Goal: Check status: Check status

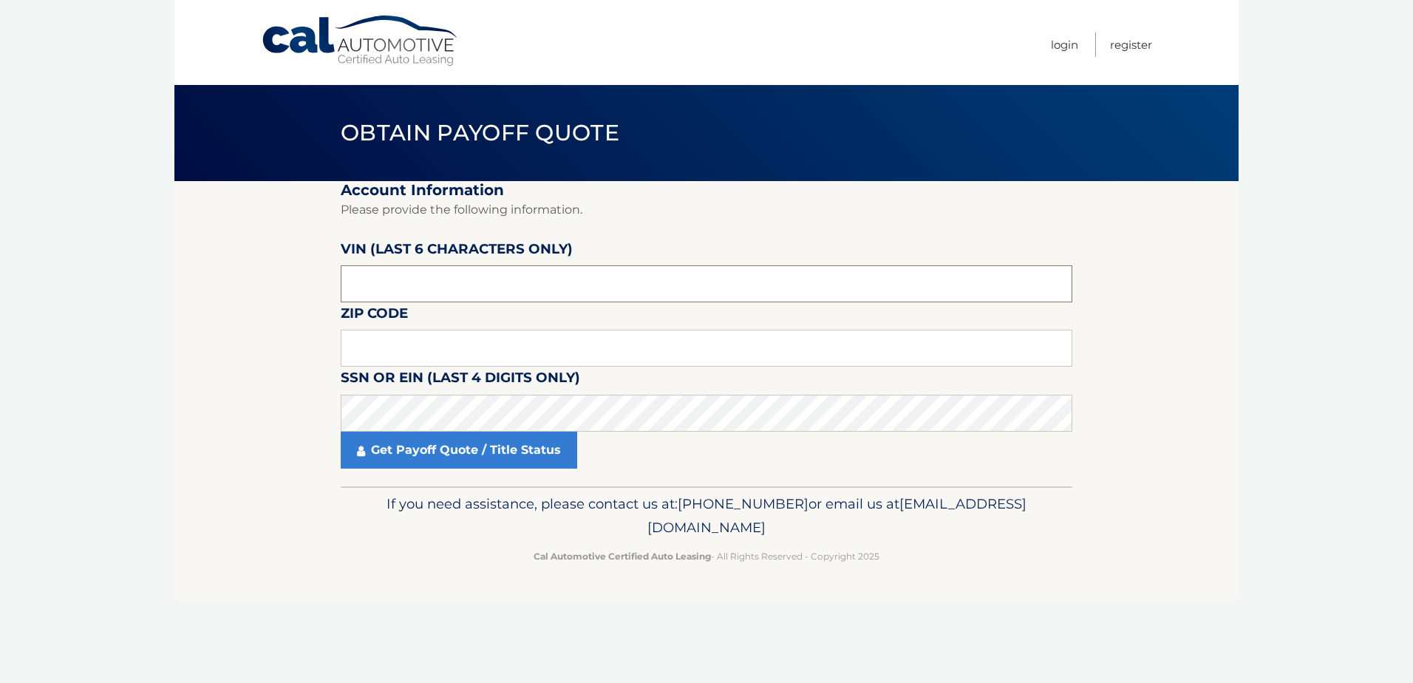
click at [499, 285] on input "text" at bounding box center [706, 283] width 731 height 37
click at [392, 354] on input "text" at bounding box center [706, 348] width 731 height 37
click at [391, 349] on input "text" at bounding box center [706, 348] width 731 height 37
type input "14224"
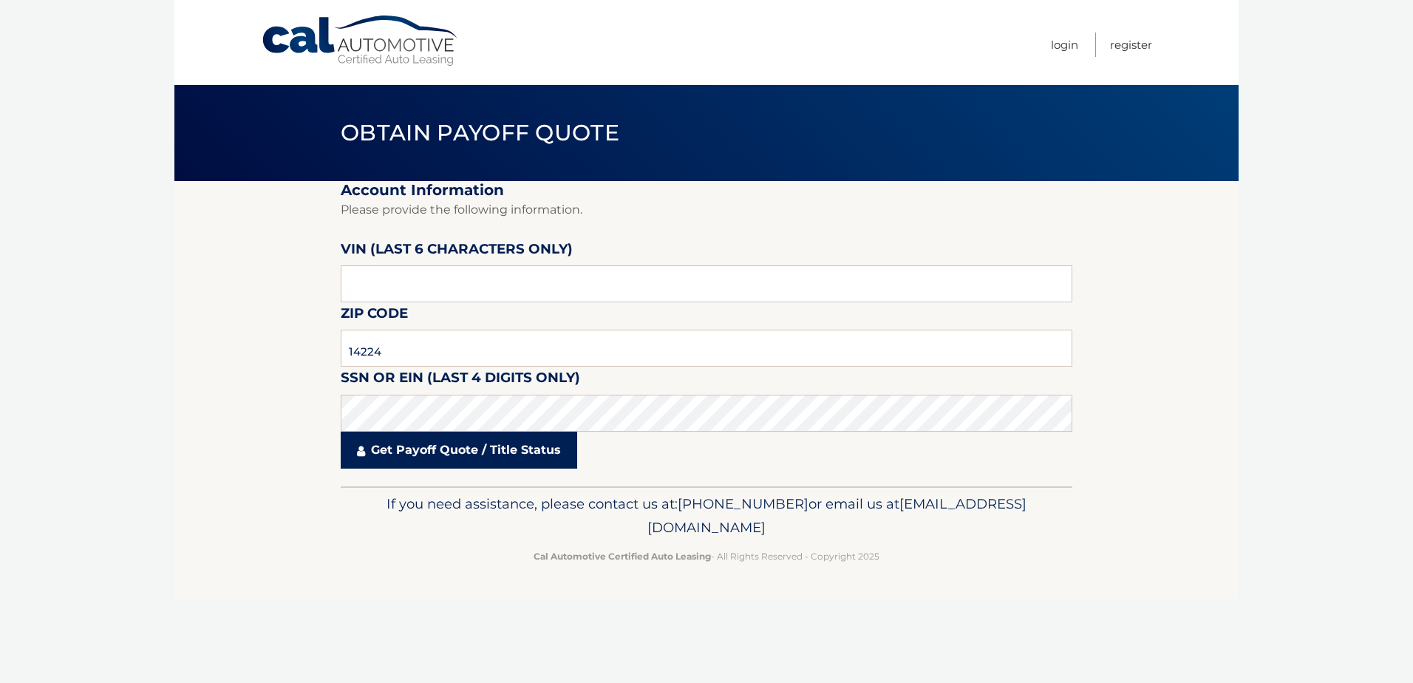
click at [472, 454] on link "Get Payoff Quote / Title Status" at bounding box center [459, 450] width 236 height 37
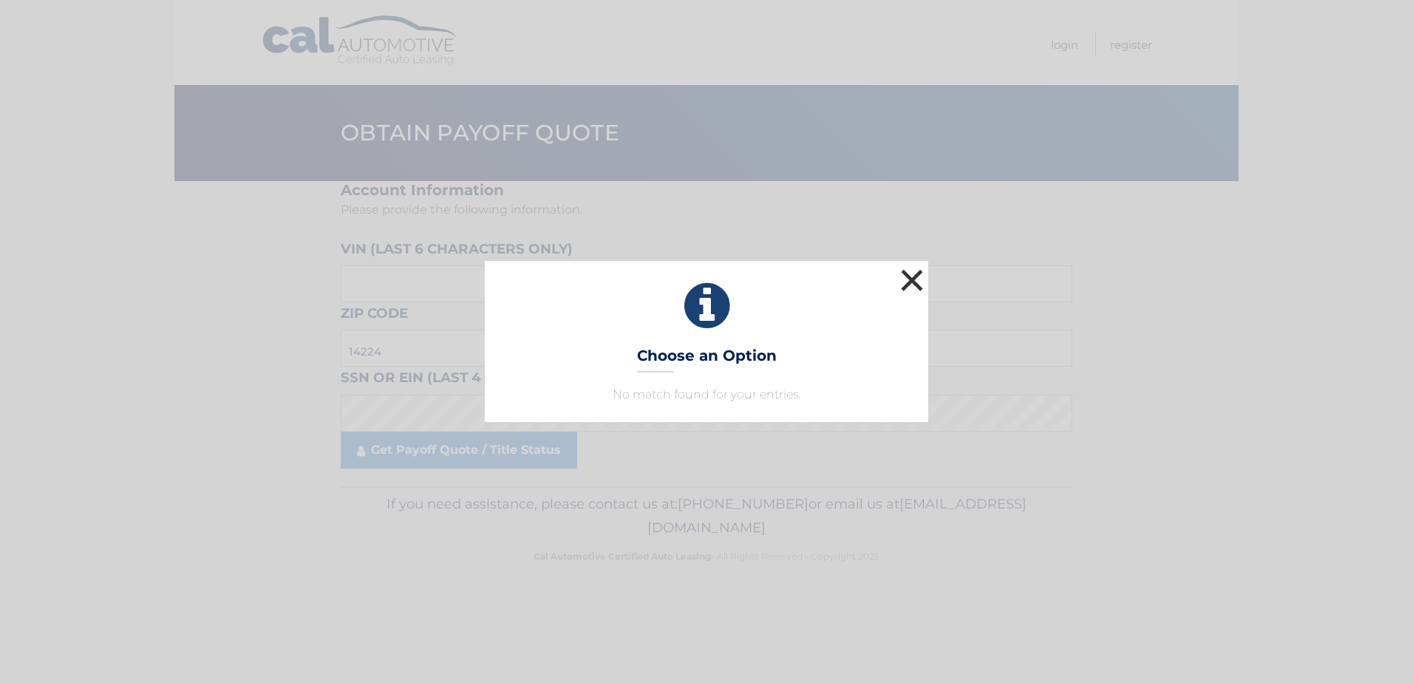
click at [913, 273] on button "×" at bounding box center [912, 280] width 30 height 30
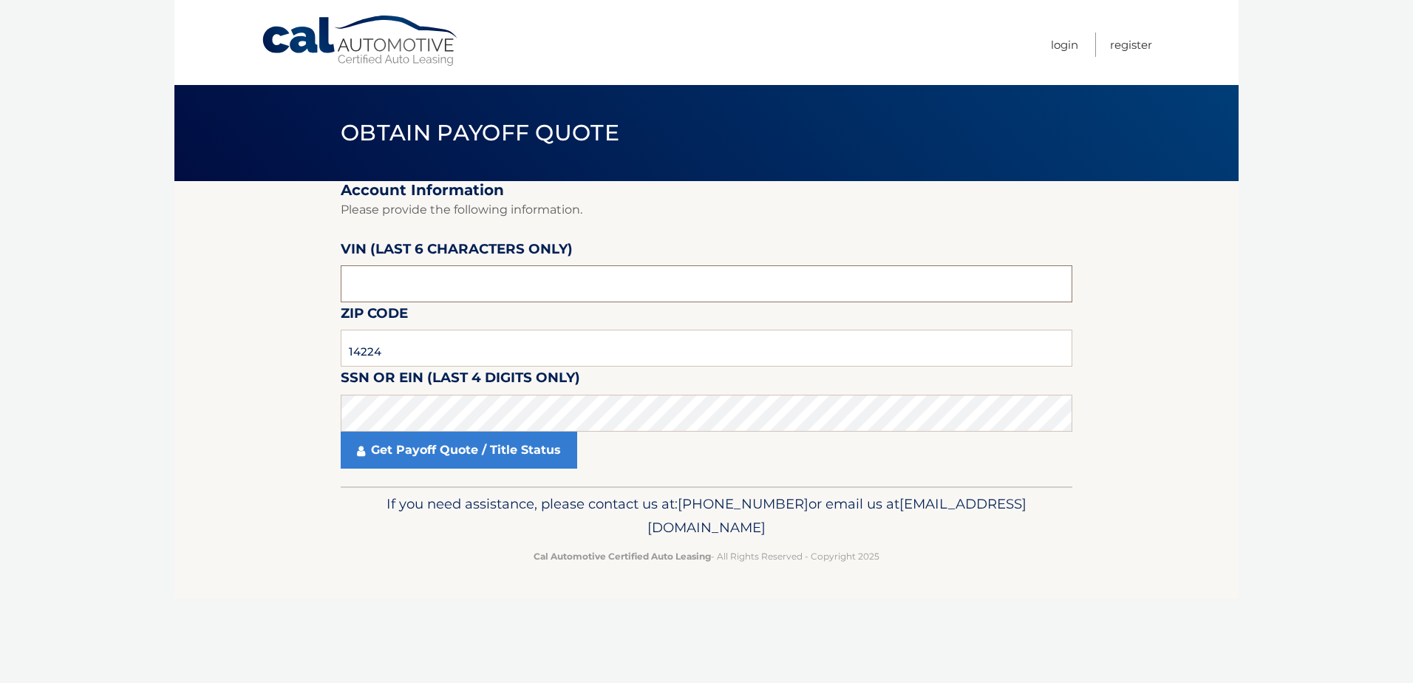
click at [370, 285] on input "text" at bounding box center [706, 283] width 731 height 37
click at [370, 284] on input "text" at bounding box center [706, 283] width 731 height 37
type input "NS2267"
click at [460, 277] on input "text" at bounding box center [706, 283] width 731 height 37
click at [411, 292] on input "text" at bounding box center [706, 283] width 731 height 37
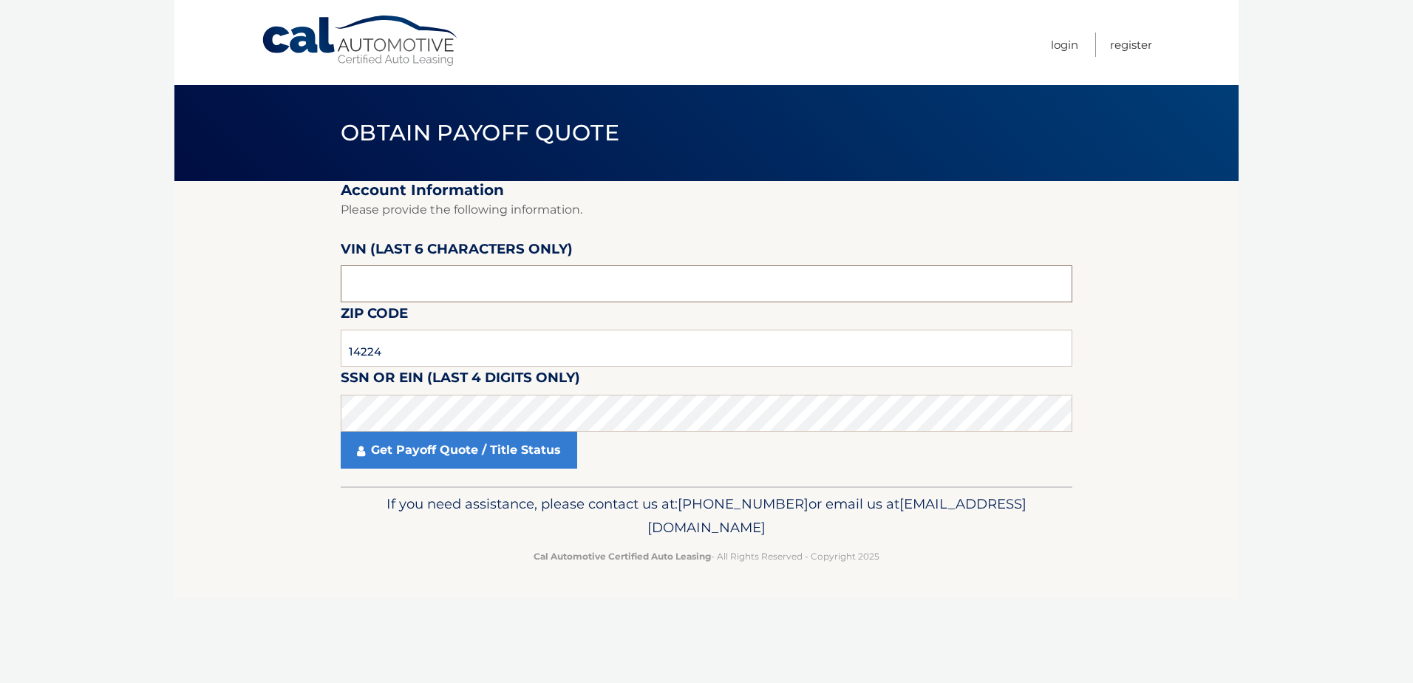
click at [389, 292] on input "text" at bounding box center [706, 283] width 731 height 37
type input "226740"
click at [324, 344] on section "Account Information Please provide the following information. [PERSON_NAME] (la…" at bounding box center [706, 333] width 1064 height 305
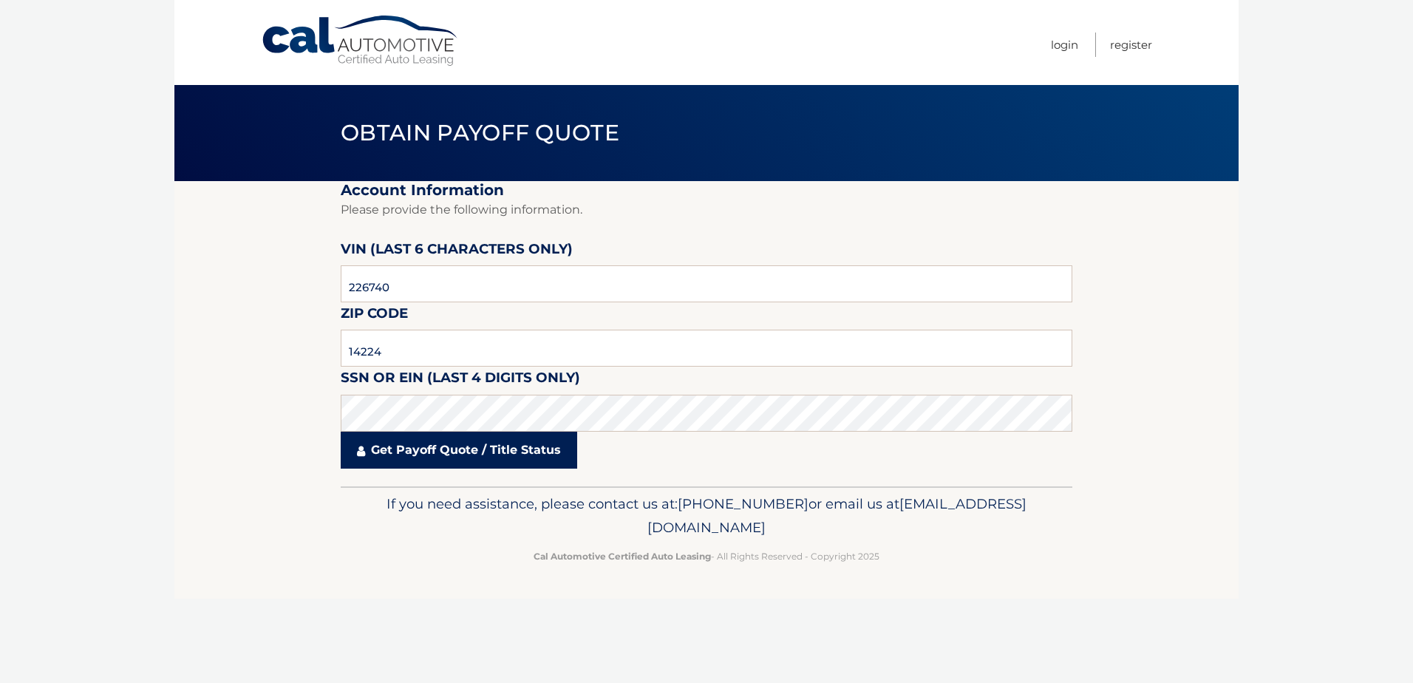
click at [424, 449] on link "Get Payoff Quote / Title Status" at bounding box center [459, 450] width 236 height 37
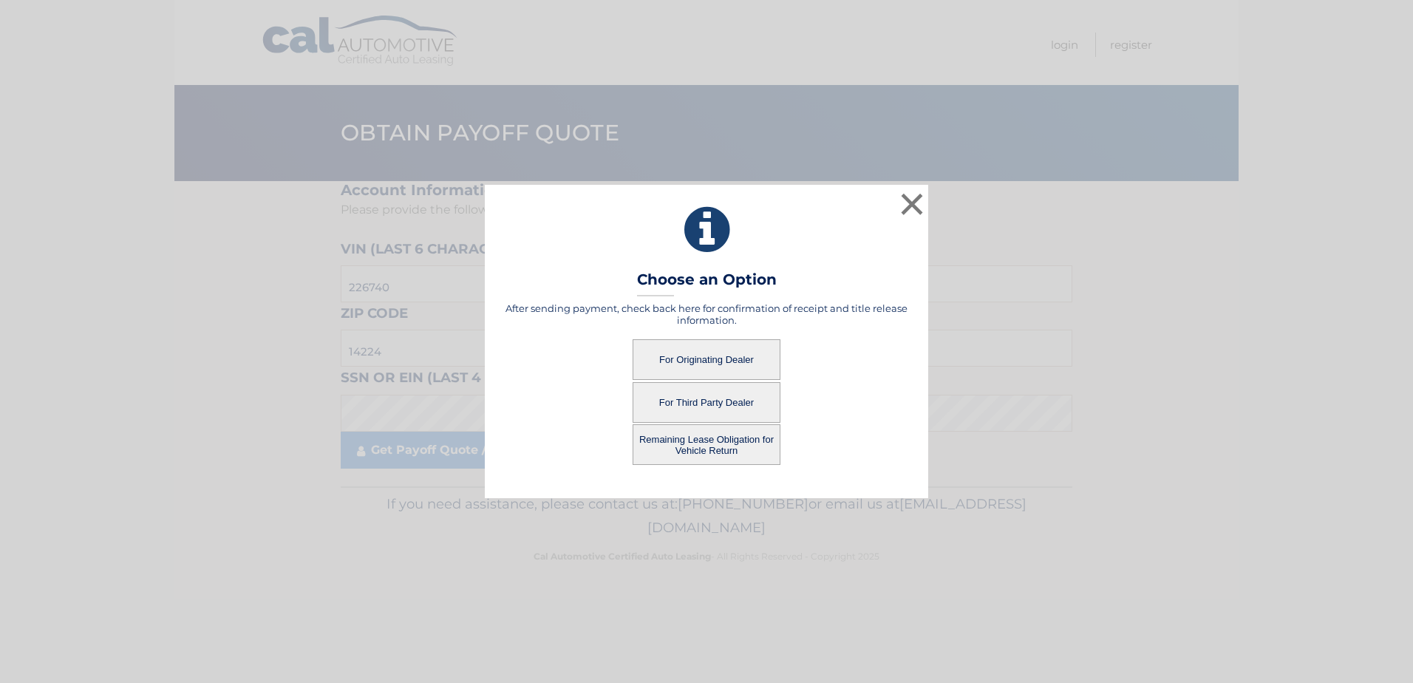
click at [708, 402] on button "For Third Party Dealer" at bounding box center [706, 402] width 148 height 41
click at [736, 402] on button "For Third Party Dealer" at bounding box center [706, 402] width 148 height 41
